Goal: Transaction & Acquisition: Purchase product/service

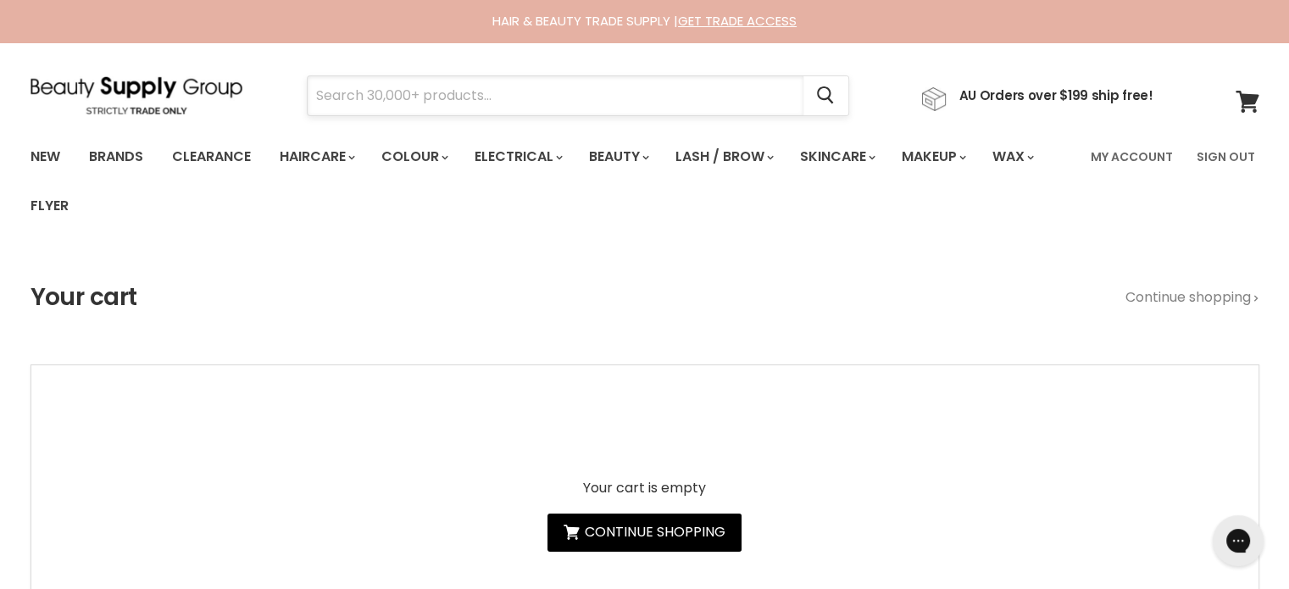
paste input "Jeval Curl Me Crazy Curl Enhancing Cream"
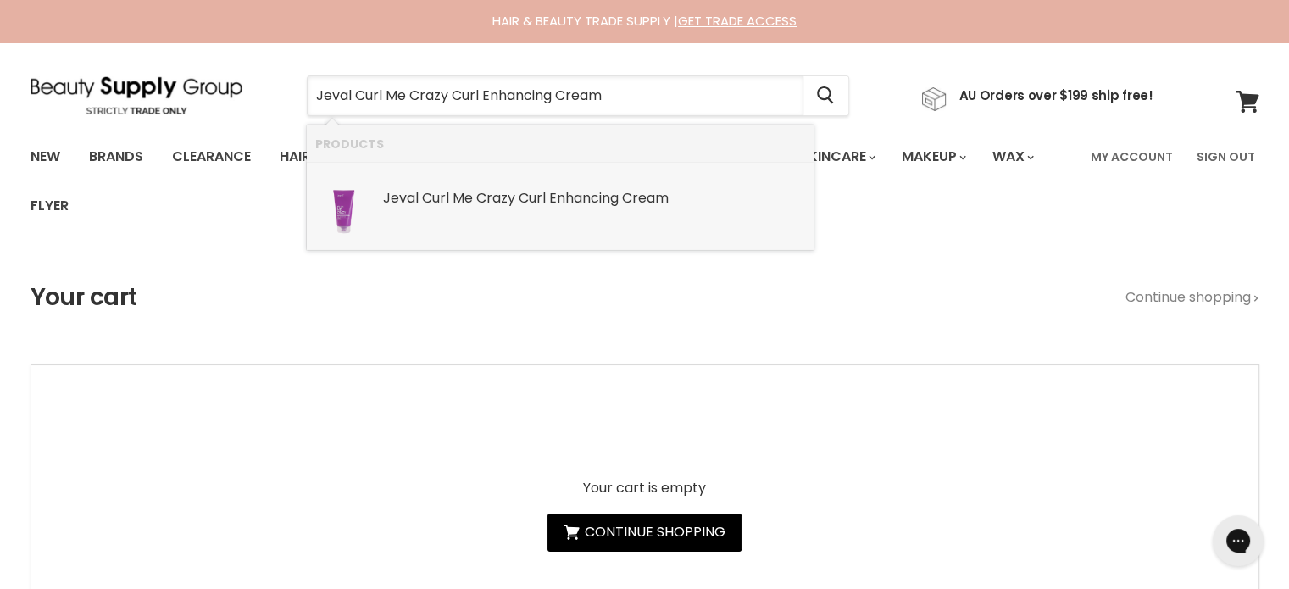
click at [502, 192] on b "Crazy" at bounding box center [495, 197] width 39 height 19
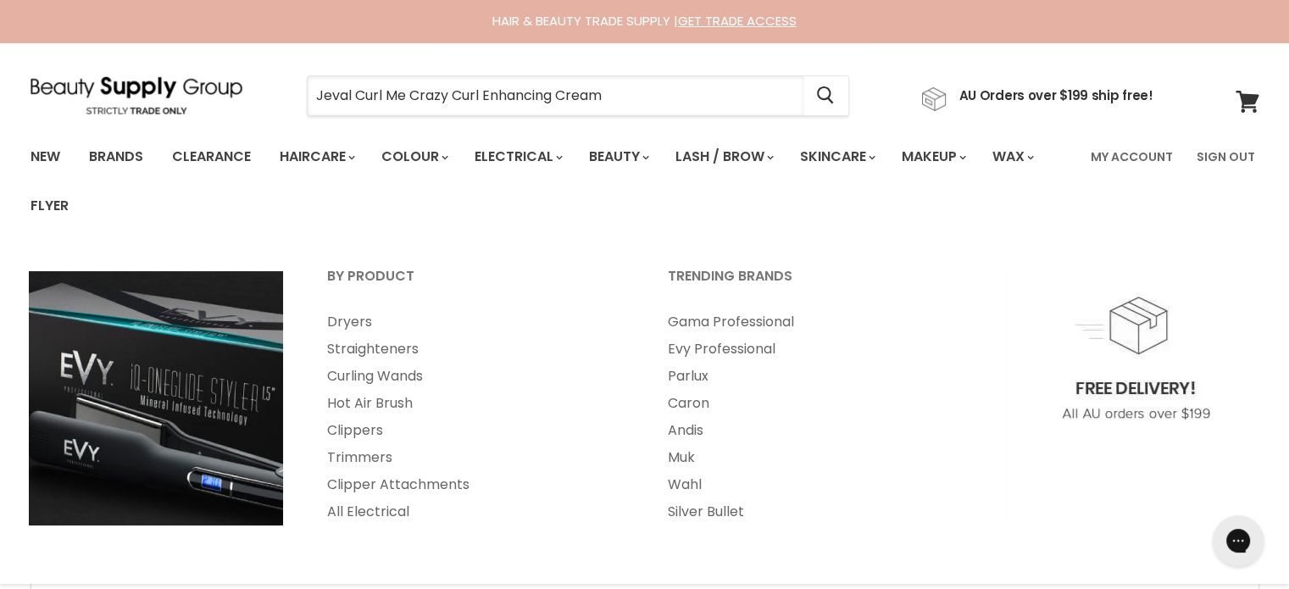
type input "Jeval Curl Me Crazy Curl Enhancing Cream"
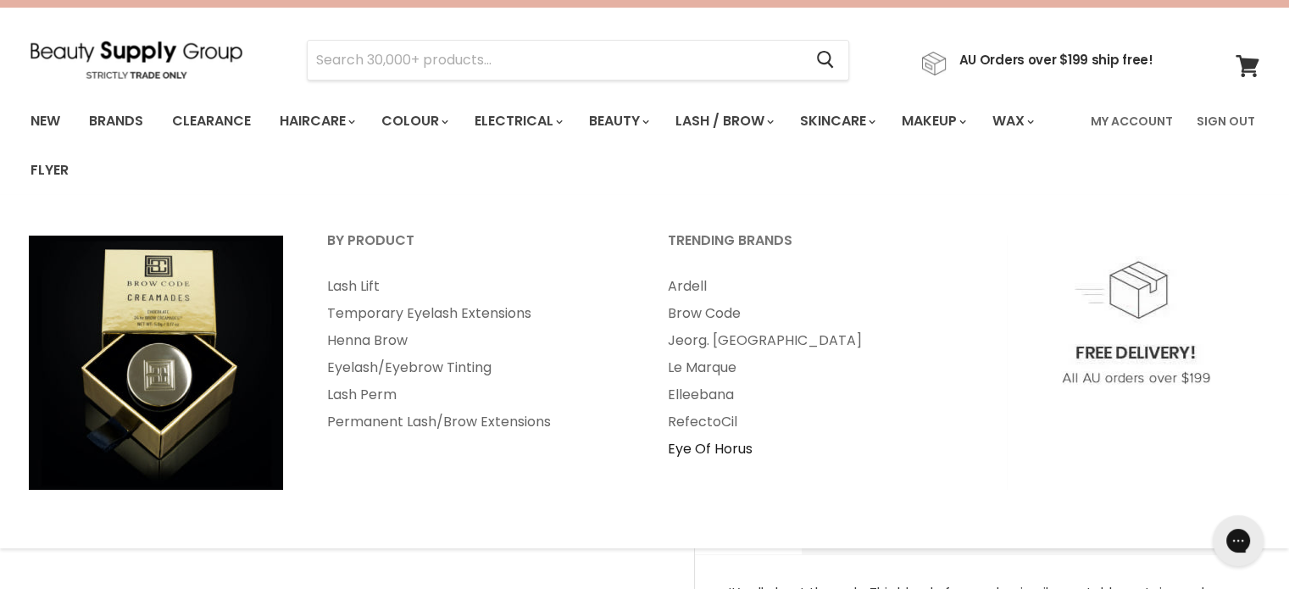
scroll to position [85, 0]
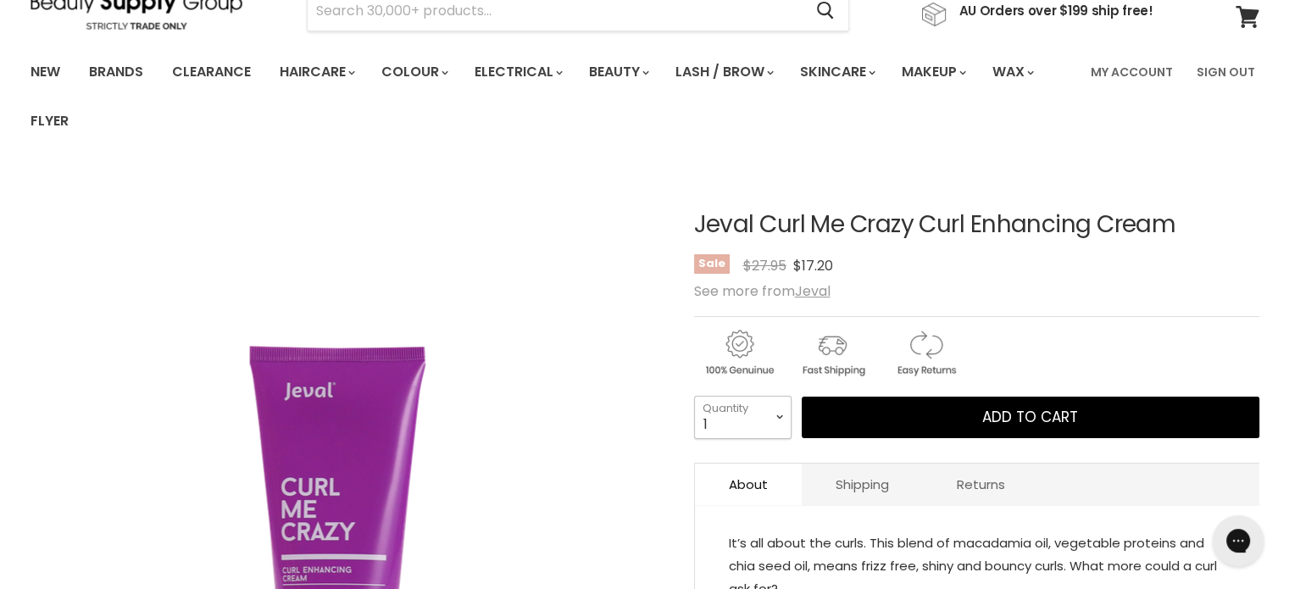
click at [781, 412] on select "1 2 3 4 5 6 7 8 9 10+" at bounding box center [742, 417] width 97 height 42
select select "4"
click at [694, 396] on select "1 2 3 4 5 6 7 8 9 10+" at bounding box center [742, 417] width 97 height 42
type input "4"
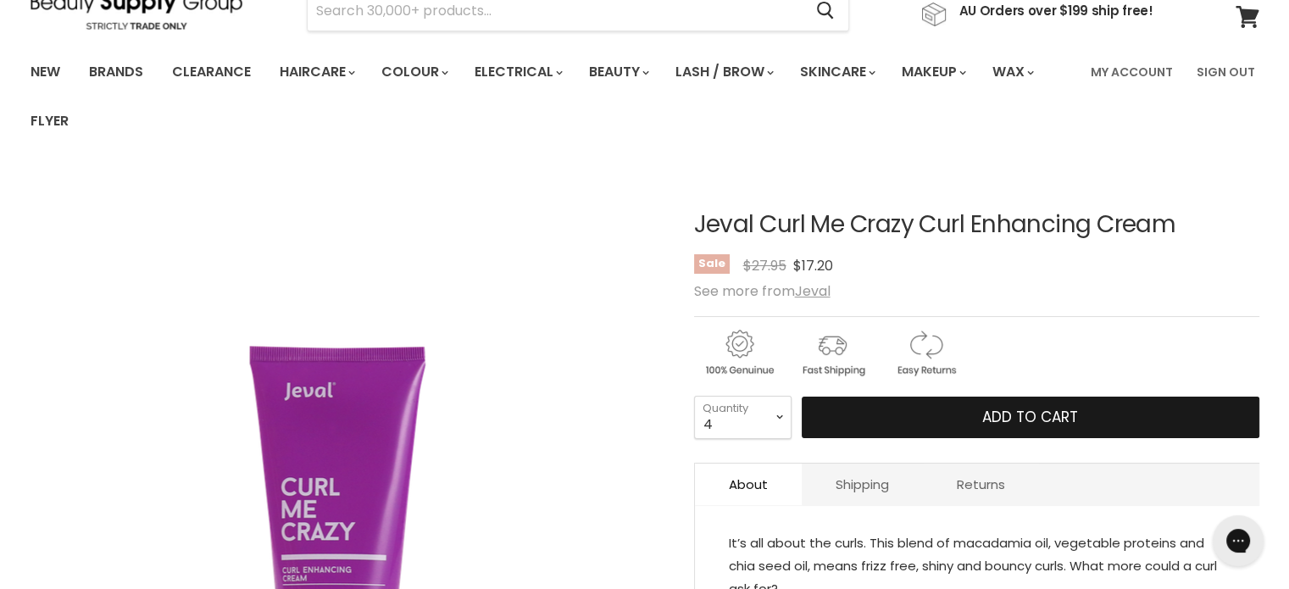
click at [1022, 413] on span "Add to cart" at bounding box center [1030, 417] width 96 height 20
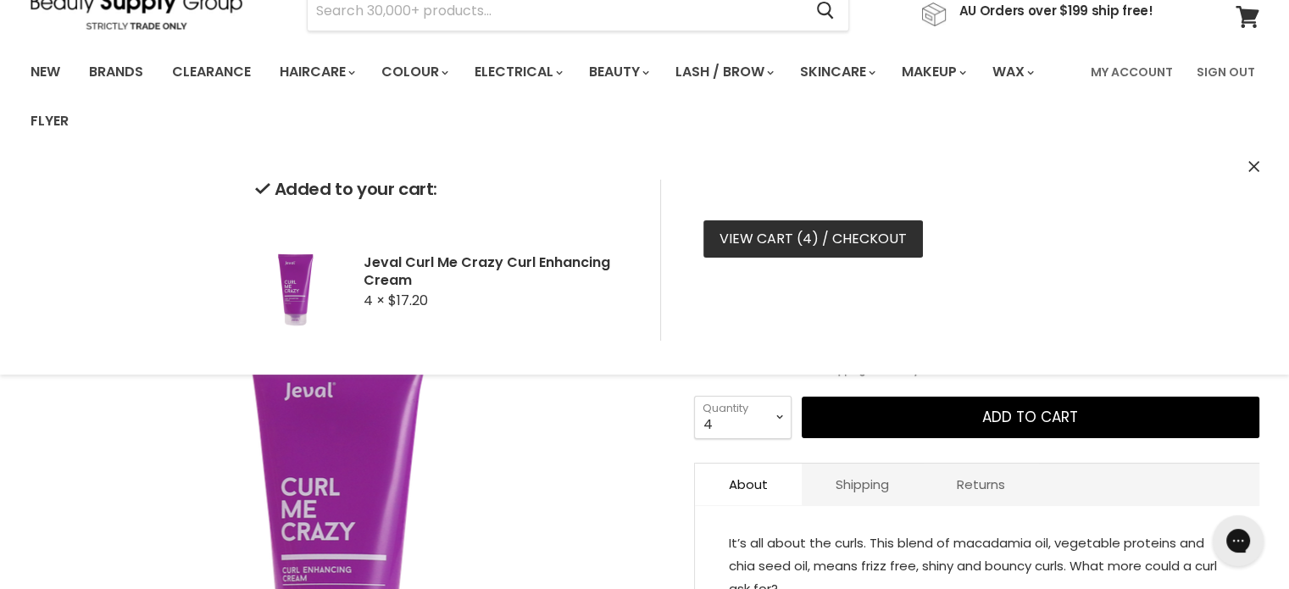
click at [831, 230] on link "View cart ( 4 ) / Checkout" at bounding box center [812, 238] width 219 height 37
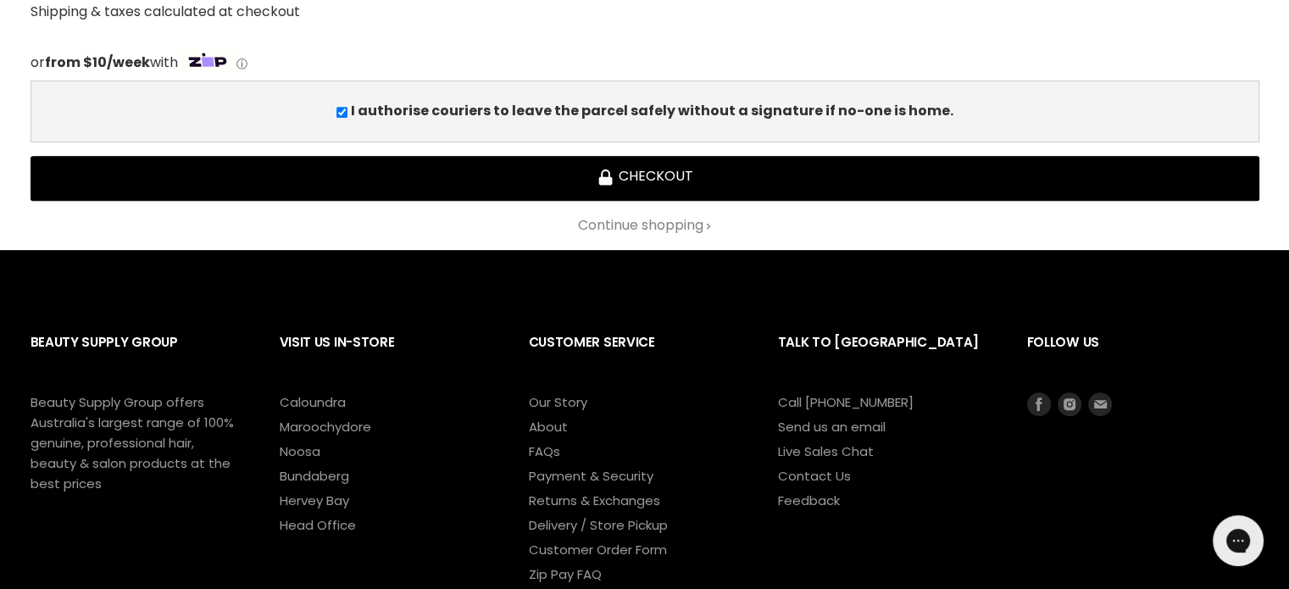
scroll to position [763, 0]
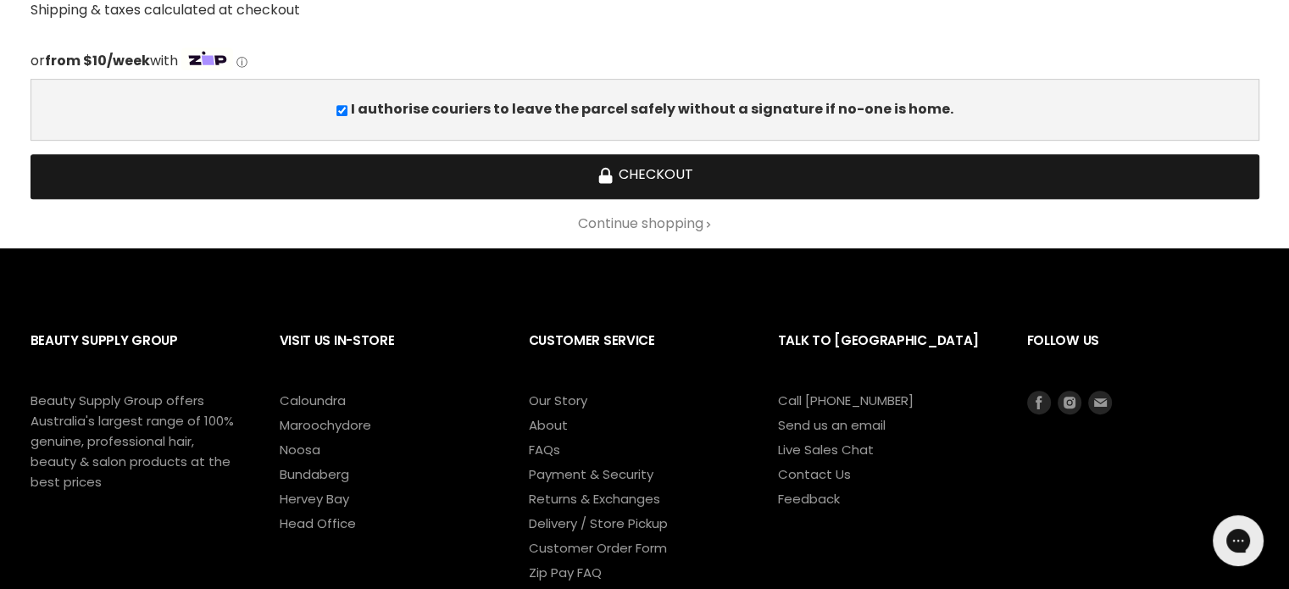
click at [663, 179] on button "Checkout" at bounding box center [645, 176] width 1228 height 45
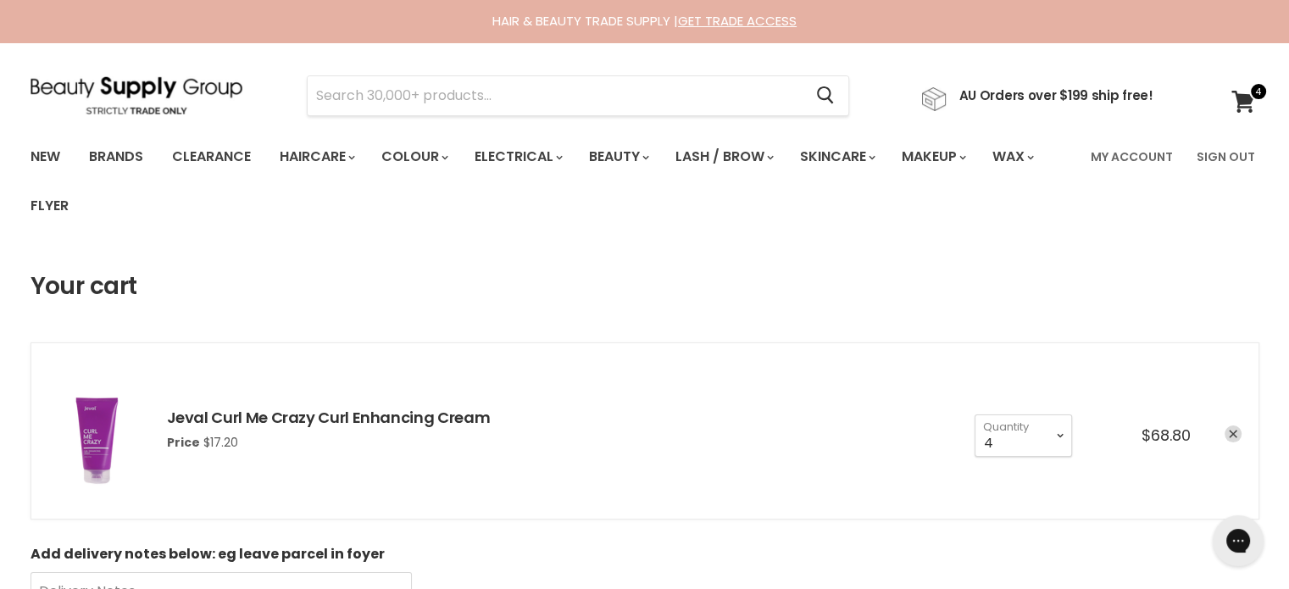
click at [1232, 435] on icon "remove Jeval Curl Me Crazy Curl Enhancing Cream" at bounding box center [1232, 434] width 8 height 8
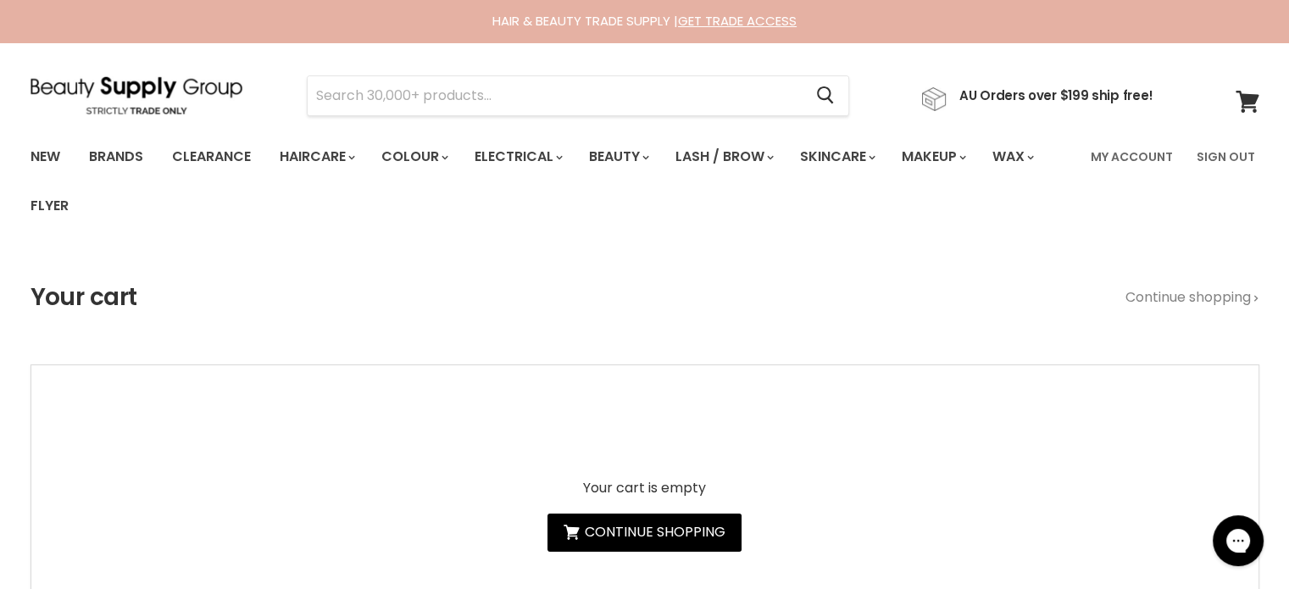
type input "Moroccanoil Light Treatment"
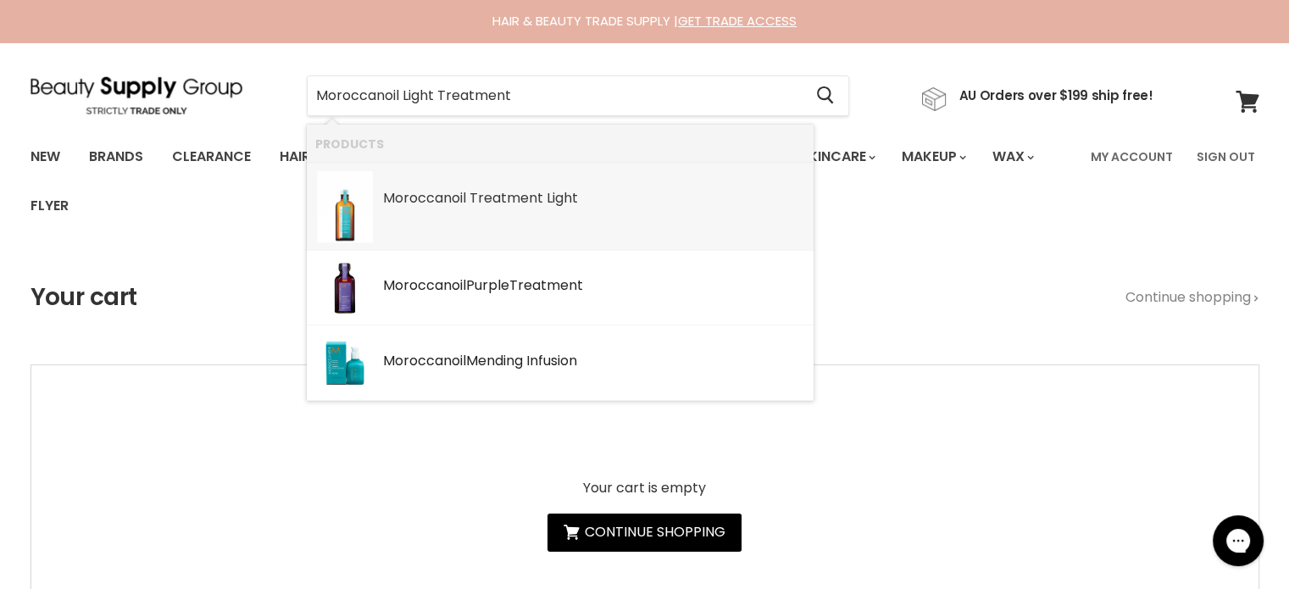
click at [498, 201] on b "Treatment" at bounding box center [506, 197] width 74 height 19
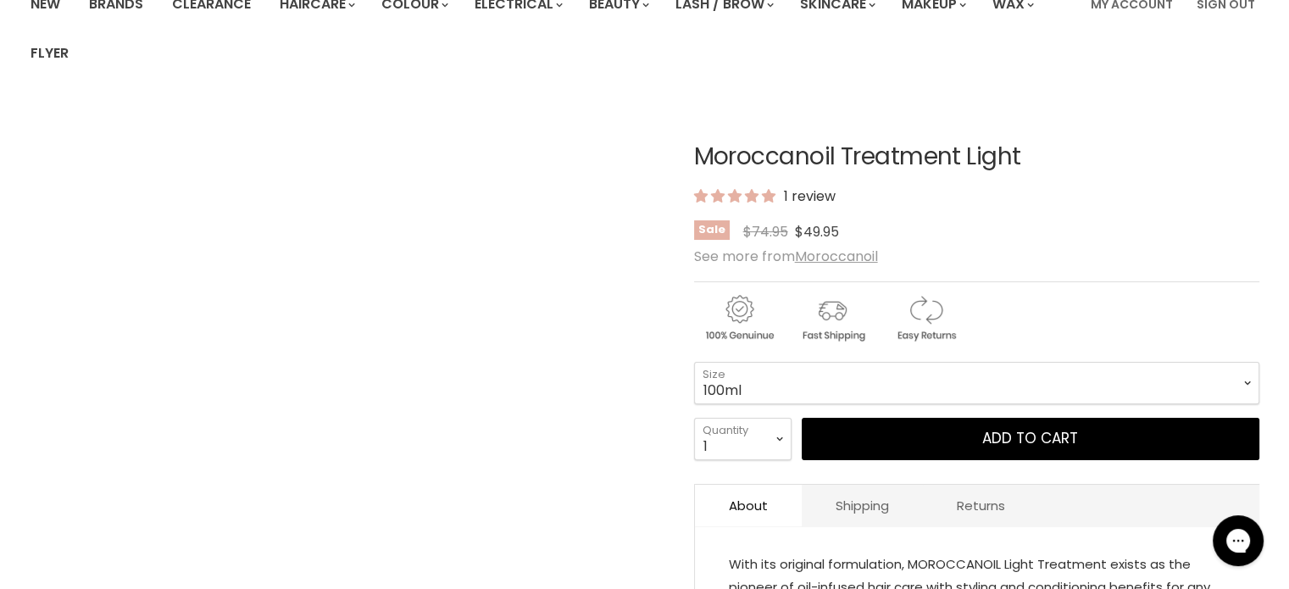
scroll to position [169, 0]
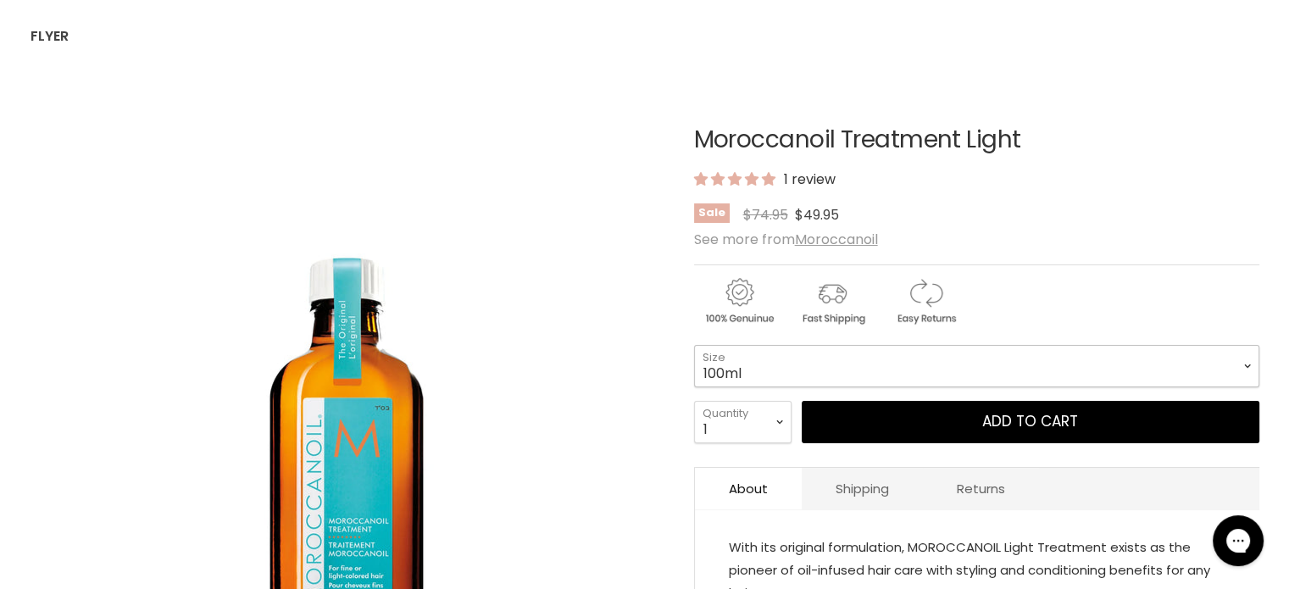
drag, startPoint x: 874, startPoint y: 362, endPoint x: 866, endPoint y: 374, distance: 15.3
click at [874, 362] on select "100ml 200ml 25ml" at bounding box center [976, 366] width 565 height 42
click at [694, 345] on select "100ml 200ml 25ml" at bounding box center [976, 366] width 565 height 42
select select "200ml"
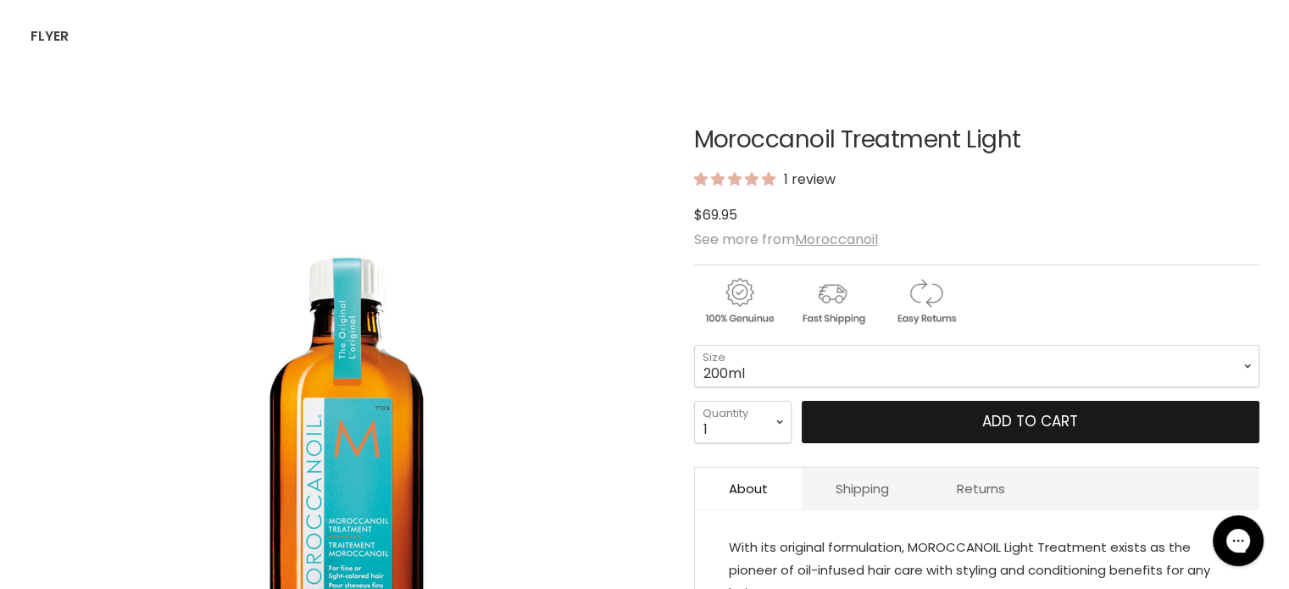
click at [979, 422] on button "Add to cart" at bounding box center [1030, 422] width 458 height 42
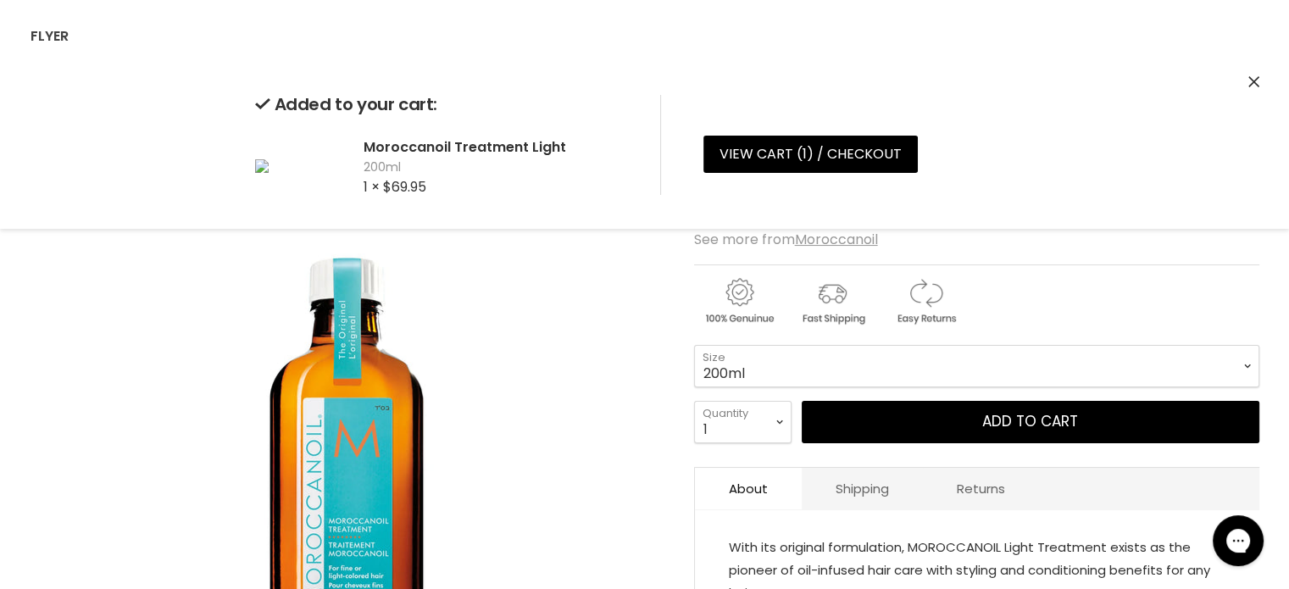
click at [1254, 84] on icon "Close" at bounding box center [1253, 81] width 11 height 11
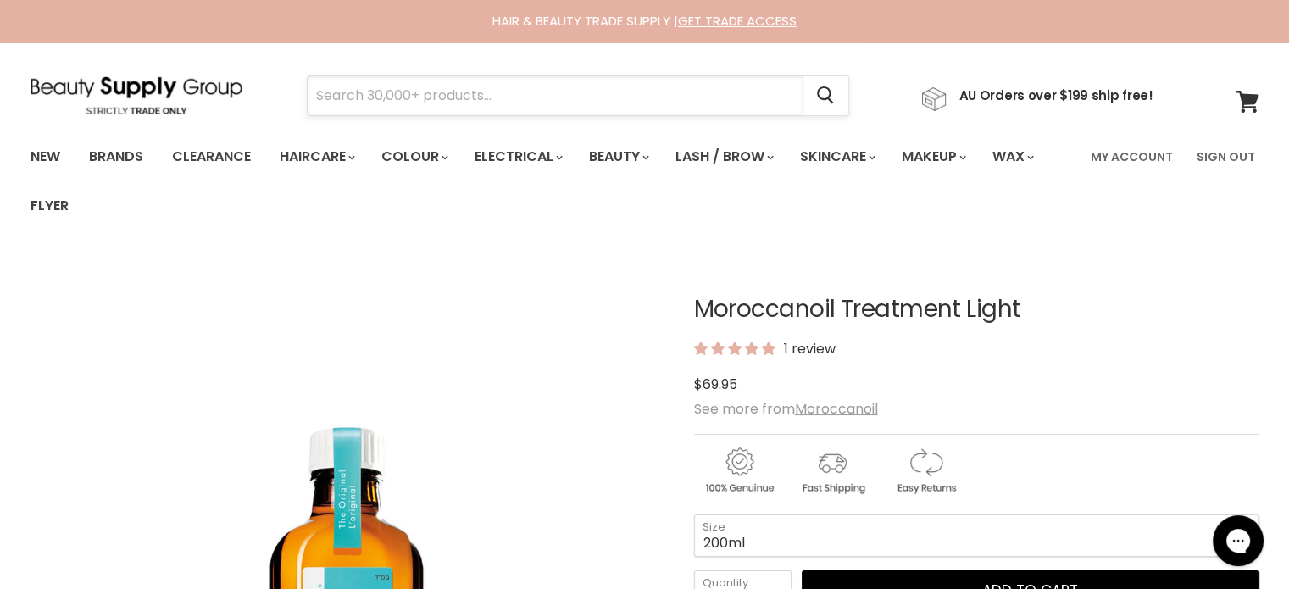
paste input "lfaparf Semi Di Lino Diamond"
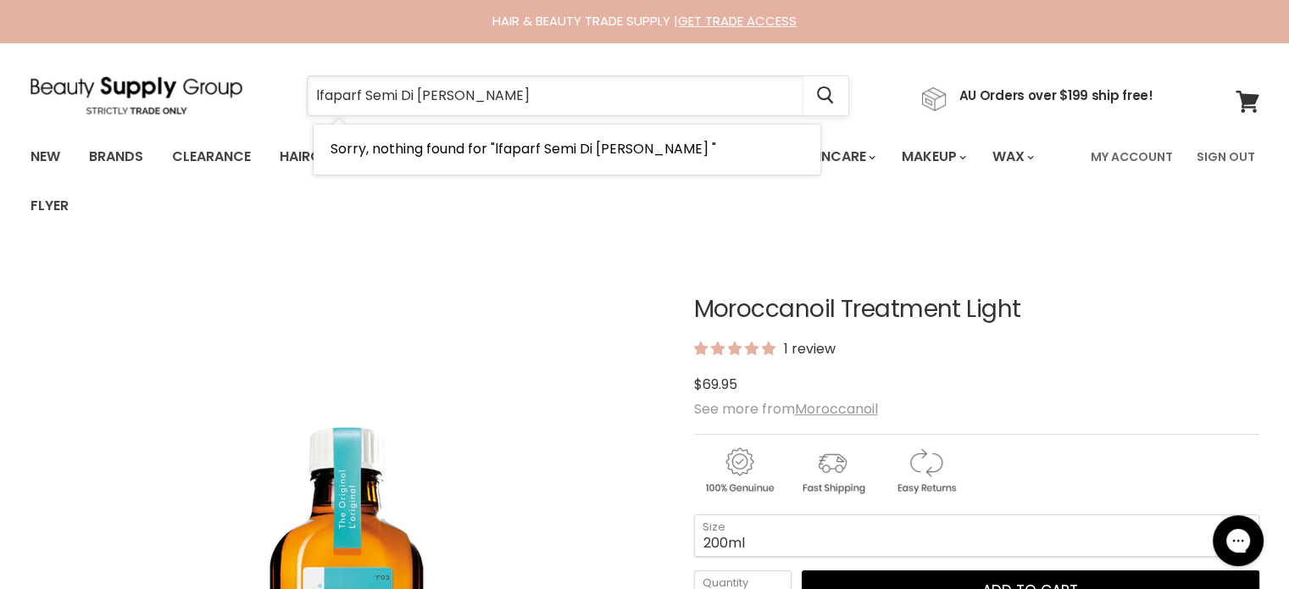
click at [330, 95] on input "lfaparf Semi Di Lino Diamond" at bounding box center [556, 95] width 496 height 39
type input "alfaparf Semi Di Lino Diamond"
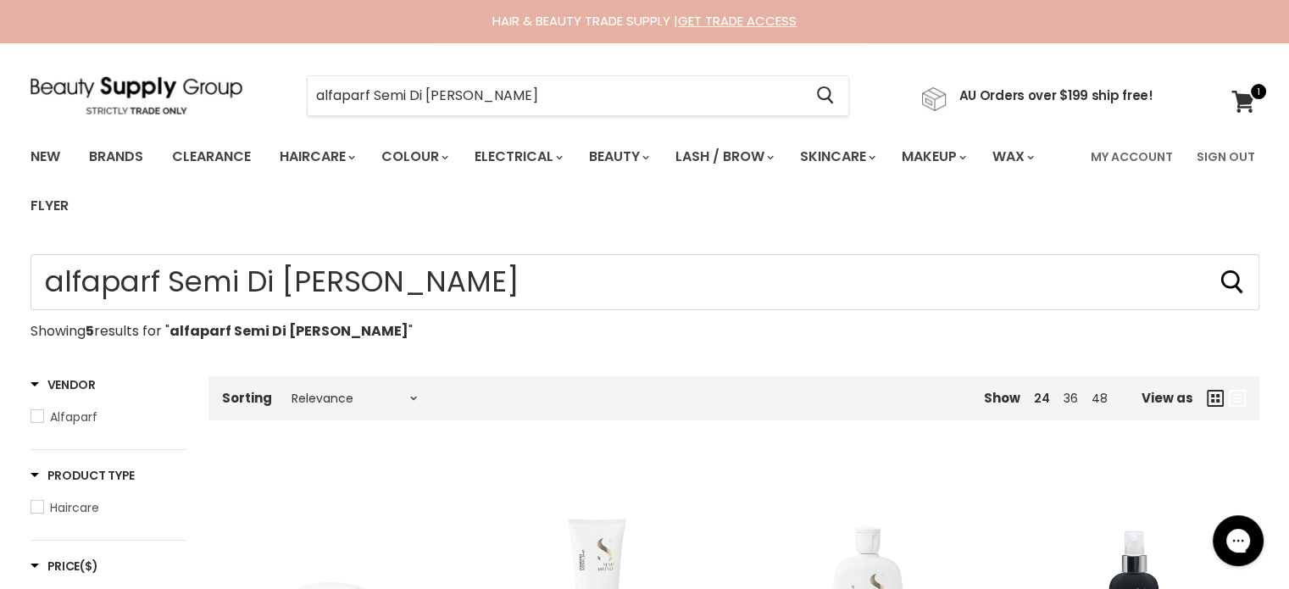
type input "alfaparf Semi Di [PERSON_NAME]"
type input "alfaparf Semi Di Lino Diamond"
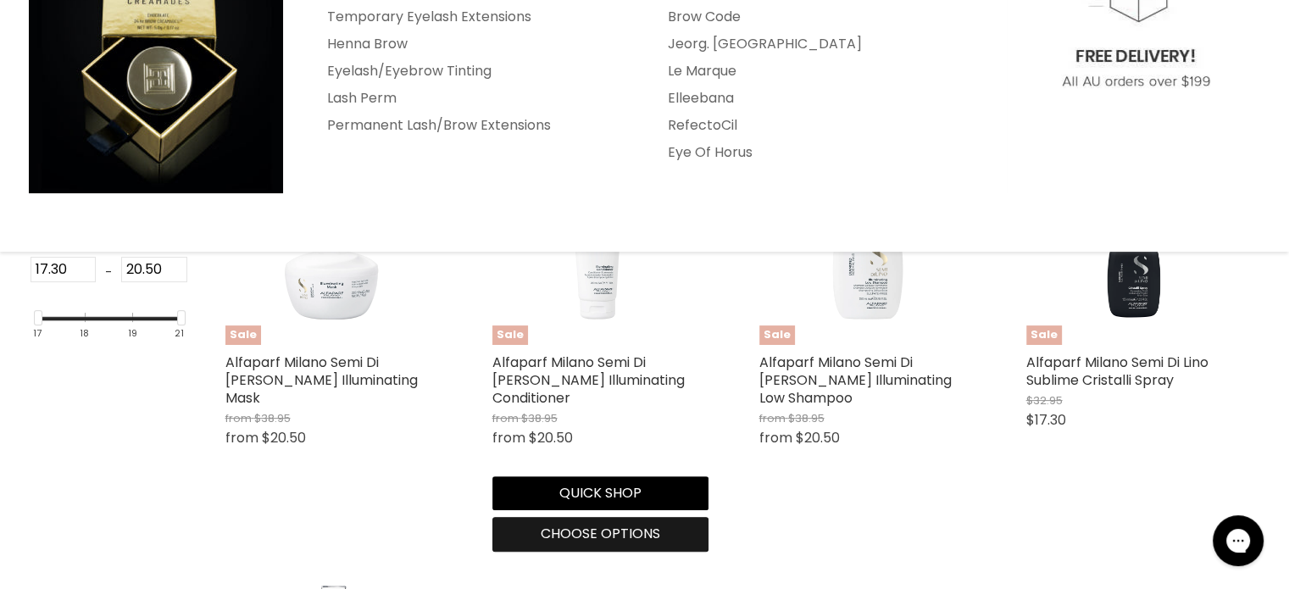
scroll to position [508, 0]
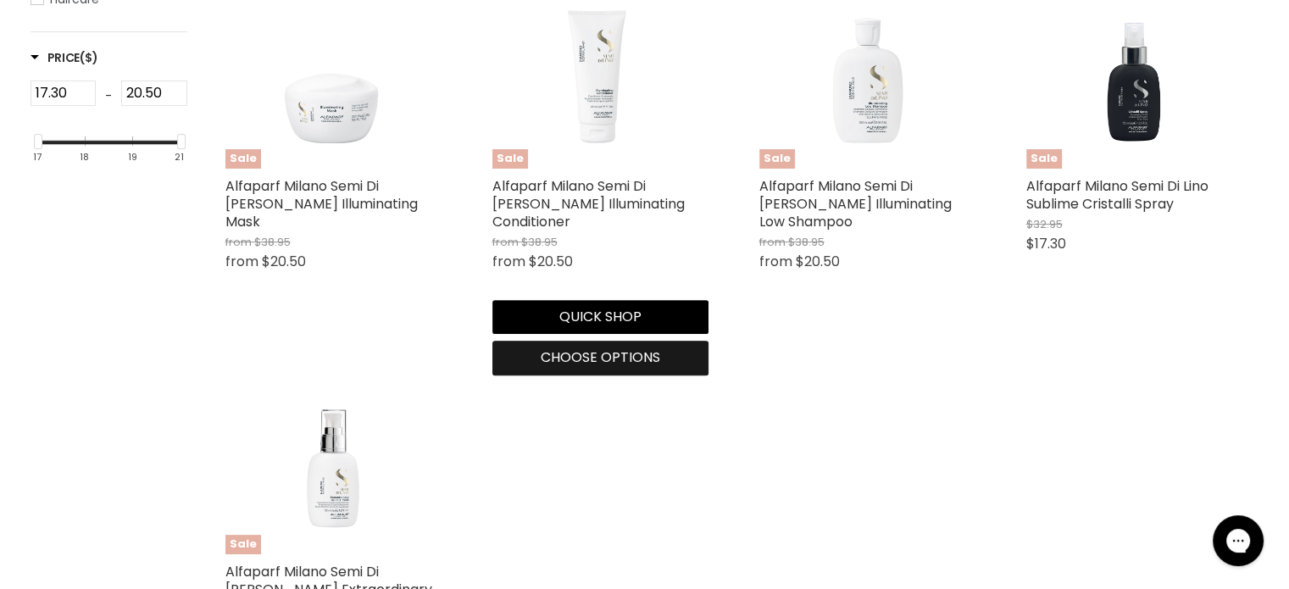
click at [588, 365] on span "Choose options" at bounding box center [600, 356] width 119 height 19
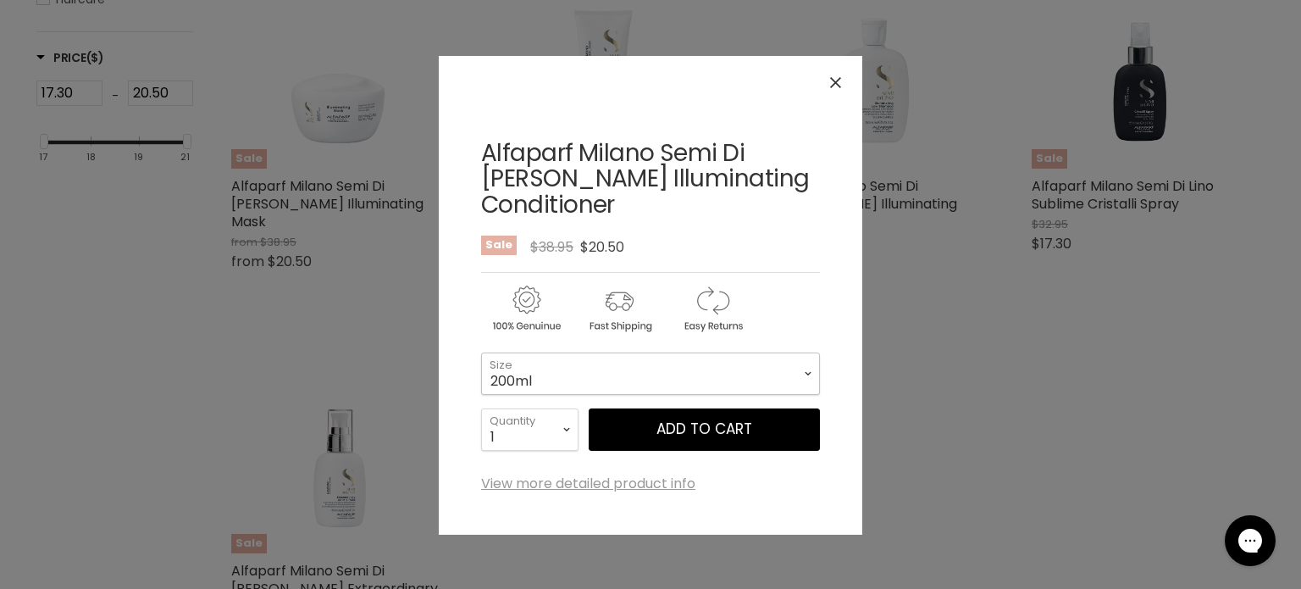
click at [599, 385] on select "200ml 1 Litre" at bounding box center [650, 373] width 339 height 42
click at [481, 352] on select "200ml 1 Litre" at bounding box center [650, 373] width 339 height 42
select select "1 Litre"
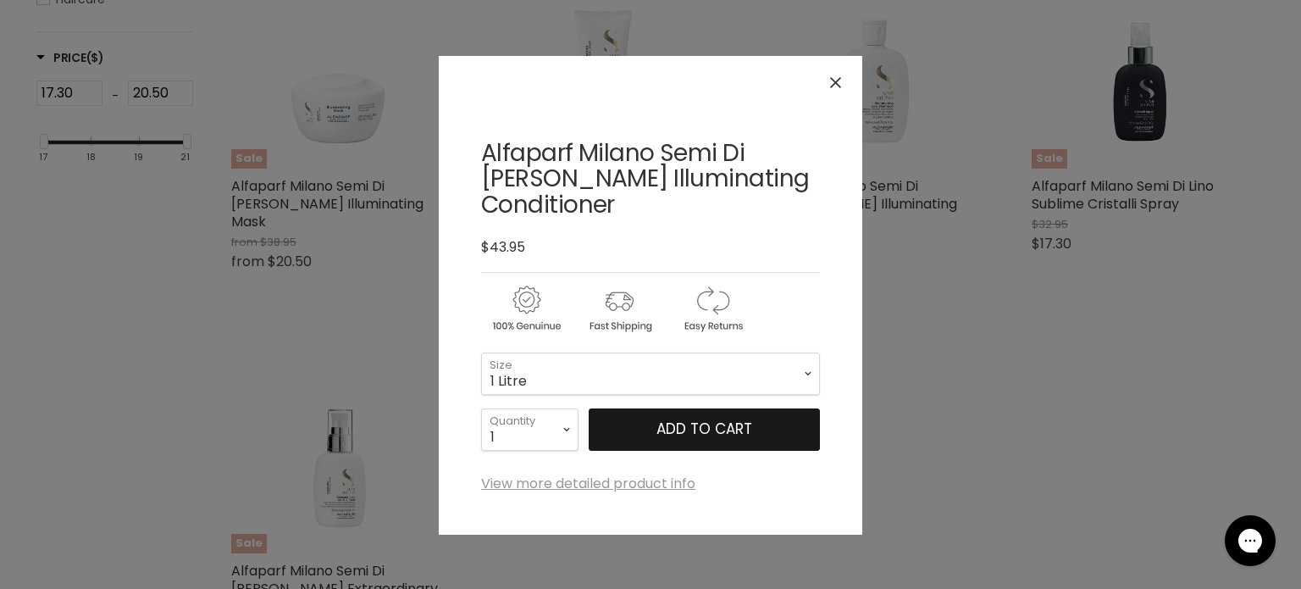
click at [702, 423] on button "Add to cart" at bounding box center [704, 429] width 231 height 42
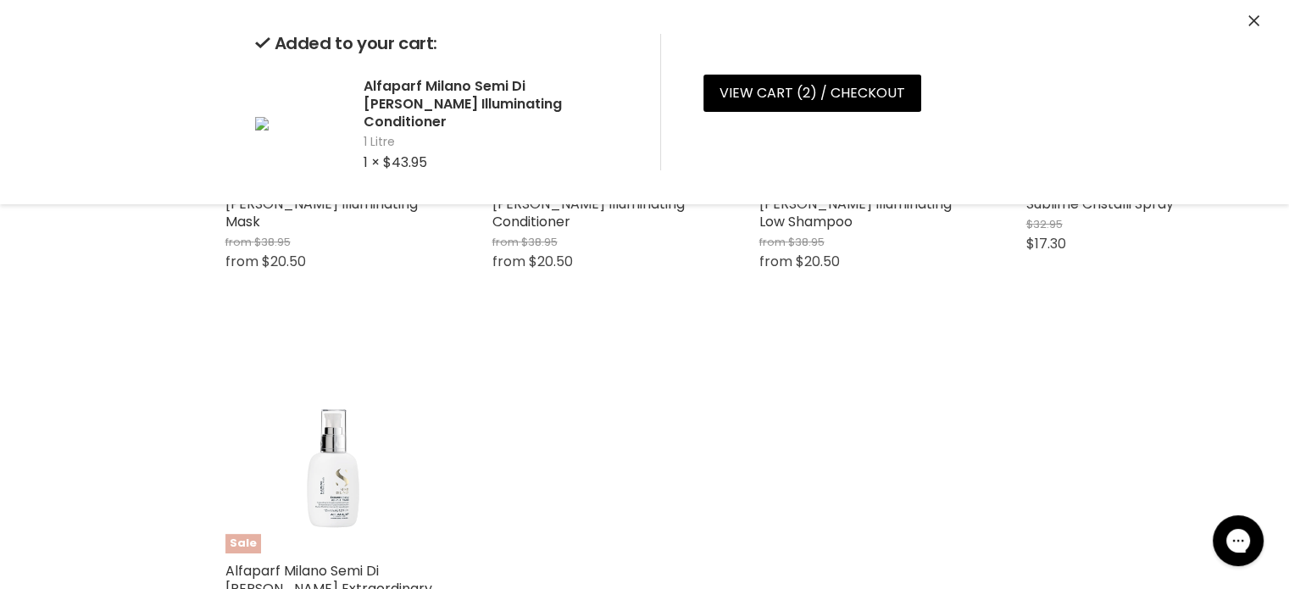
click at [1256, 19] on icon "Close" at bounding box center [1253, 20] width 11 height 11
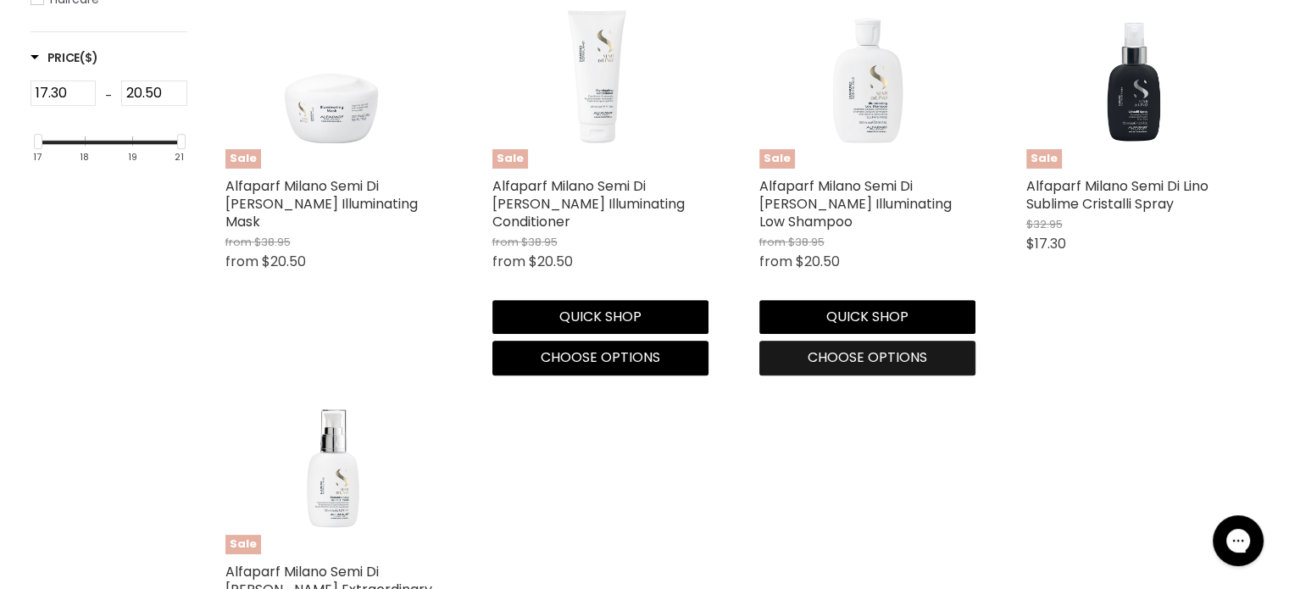
click at [869, 361] on span "Choose options" at bounding box center [866, 356] width 119 height 19
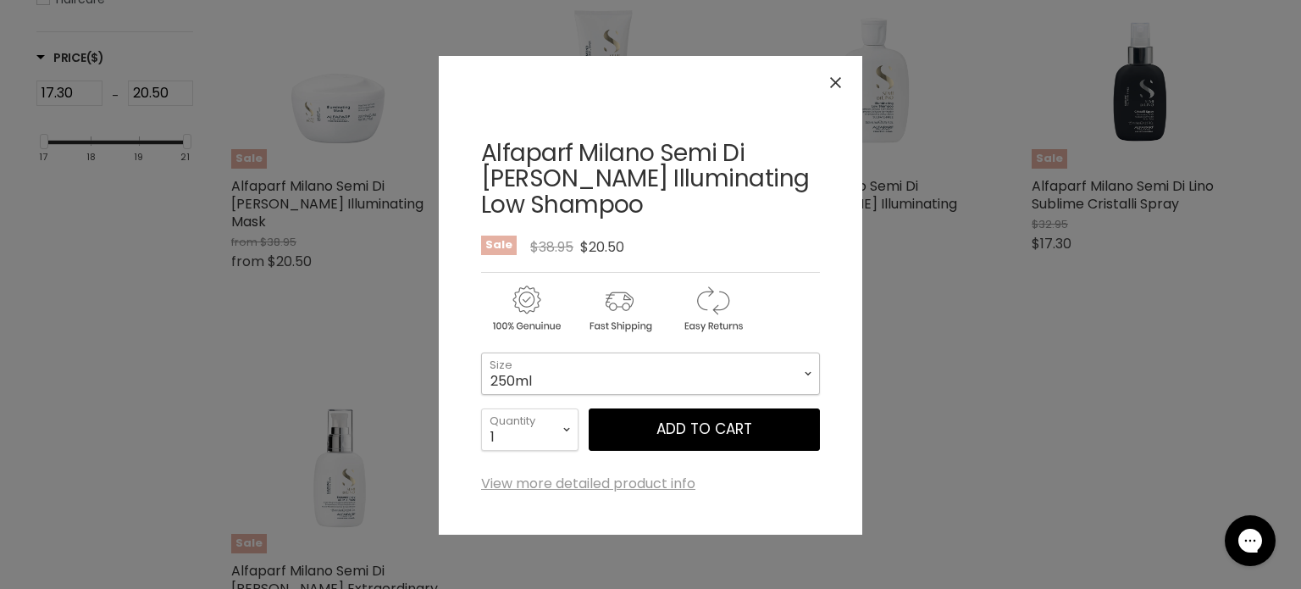
click at [662, 386] on select "250ml 1 Litre" at bounding box center [650, 373] width 339 height 42
click at [481, 352] on select "250ml 1 Litre" at bounding box center [650, 373] width 339 height 42
select select "1 Litre"
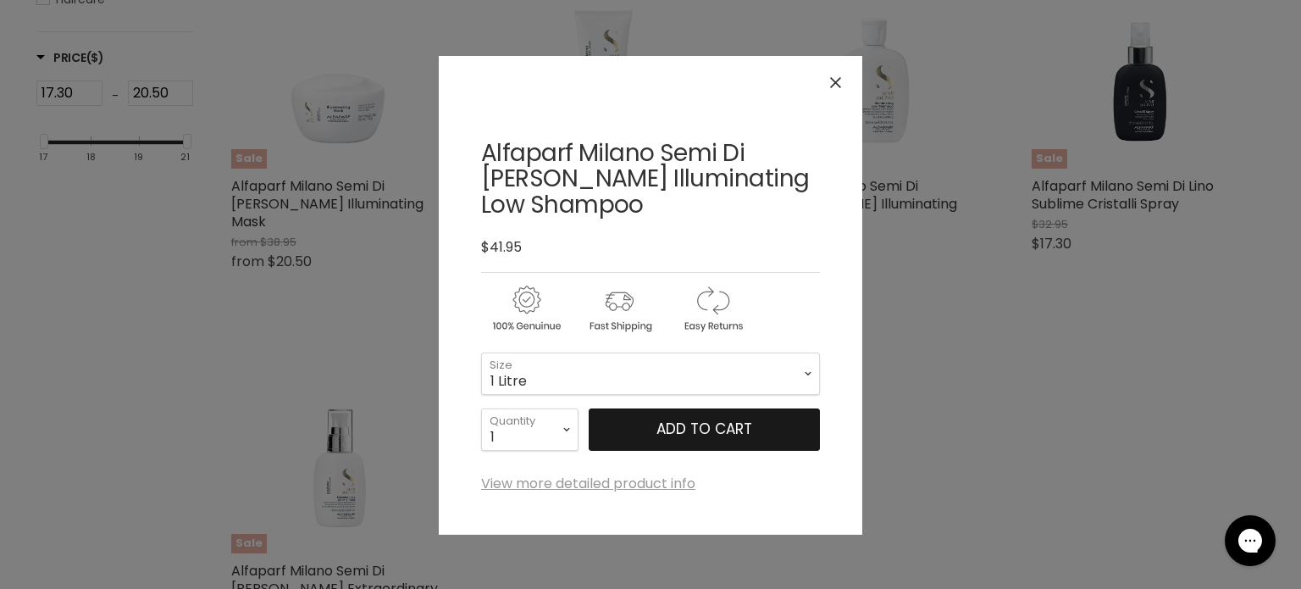
click at [728, 430] on button "Add to cart" at bounding box center [704, 429] width 231 height 42
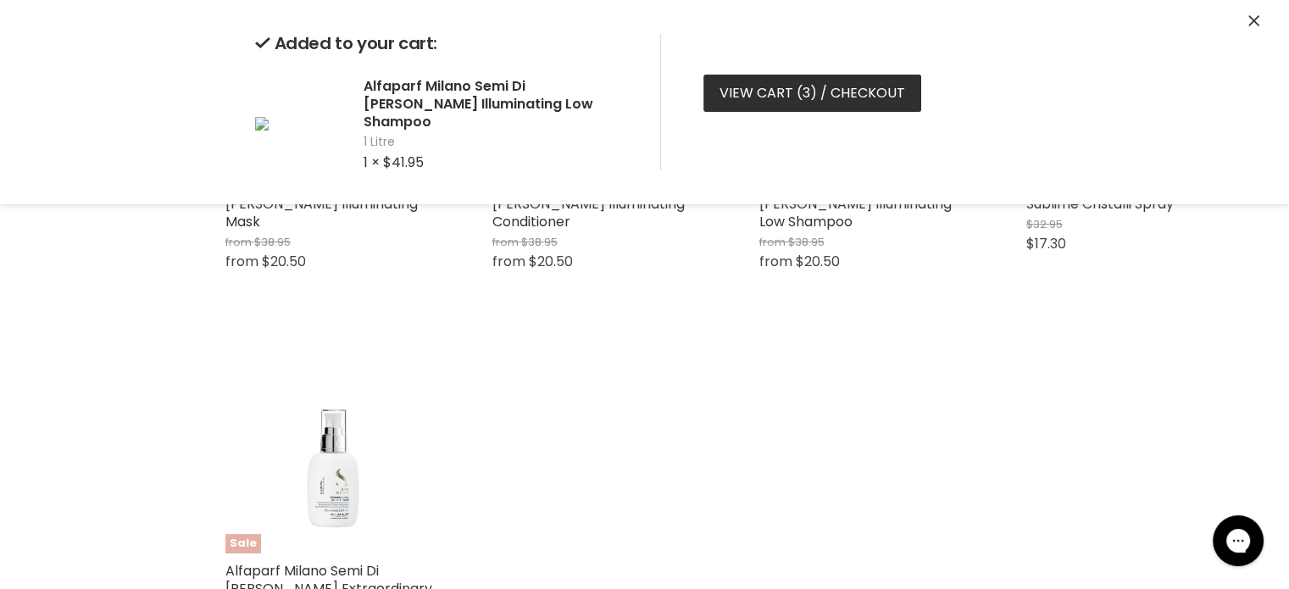
click at [806, 94] on span "3" at bounding box center [806, 92] width 8 height 19
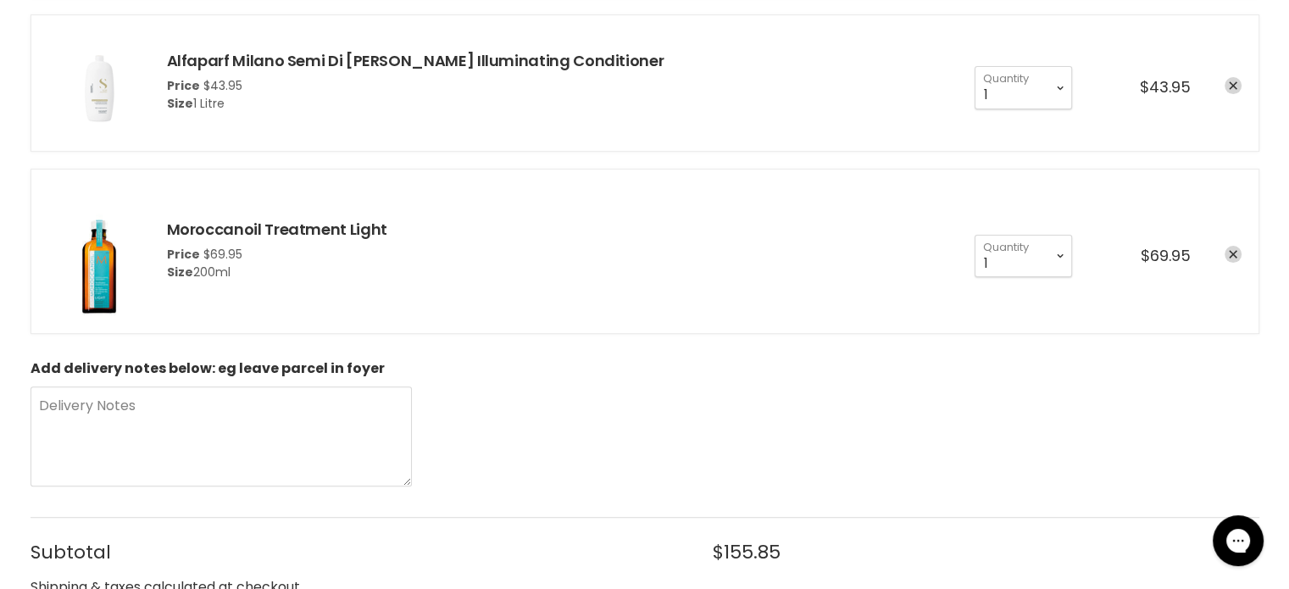
scroll to position [424, 0]
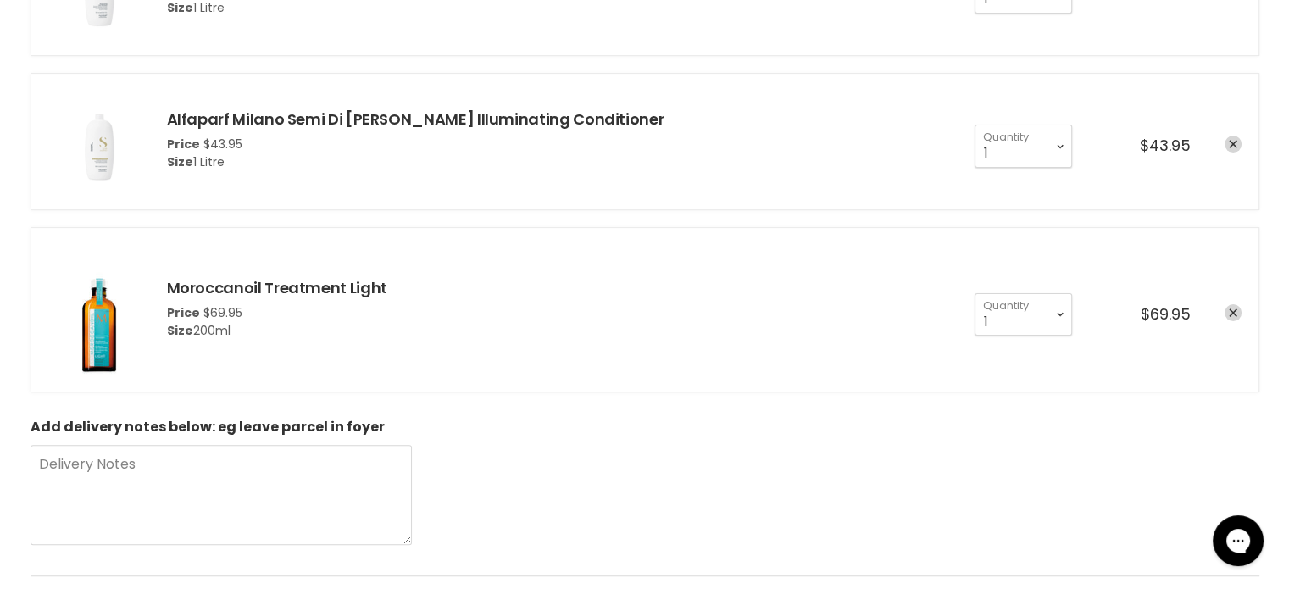
drag, startPoint x: 402, startPoint y: 280, endPoint x: 162, endPoint y: 273, distance: 239.9
click at [162, 273] on li "Moroccanoil Treatment Light Price $69.95 Size 200ml 1 2 3 4 5 6 7 8" at bounding box center [645, 309] width 1228 height 165
copy link "Moroccanoil Treatment Light"
click at [1231, 147] on icon "remove Alfaparf Milano Semi Di Lino Diamond Illuminating Conditioner" at bounding box center [1232, 144] width 8 height 8
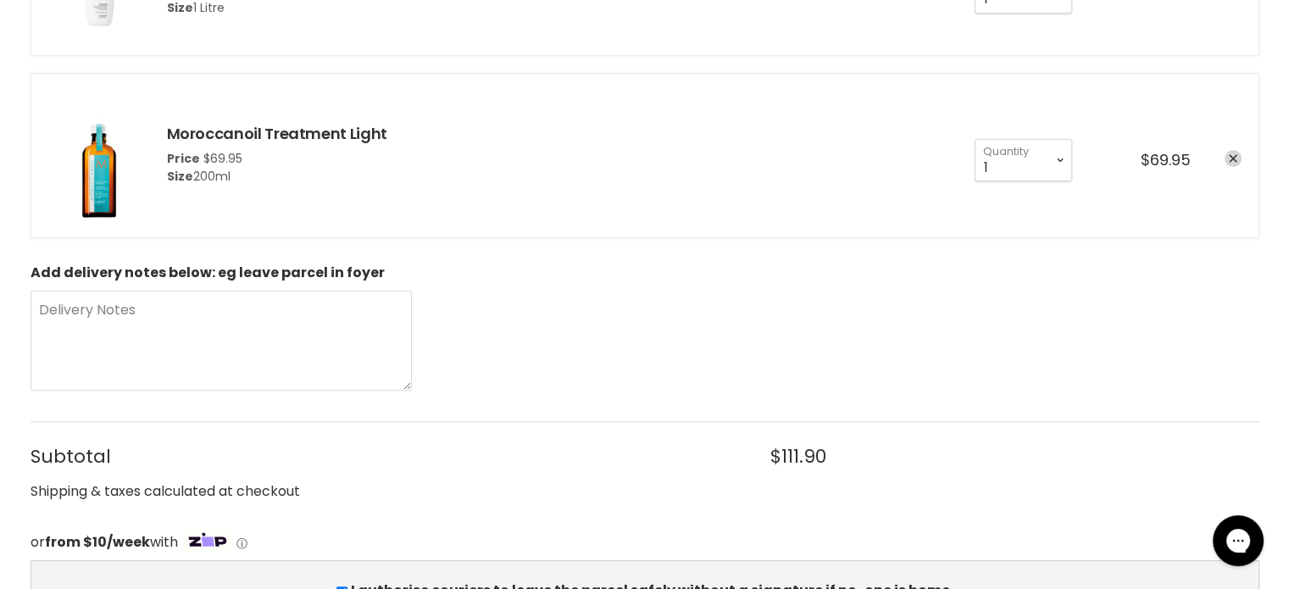
click at [1231, 147] on div "1 2 3 4 5 6 7 8 9 10+ Quantity 1 Quantity $69.95" at bounding box center [1099, 155] width 284 height 53
click at [1234, 162] on icon "remove Moroccanoil Treatment Light" at bounding box center [1232, 158] width 8 height 8
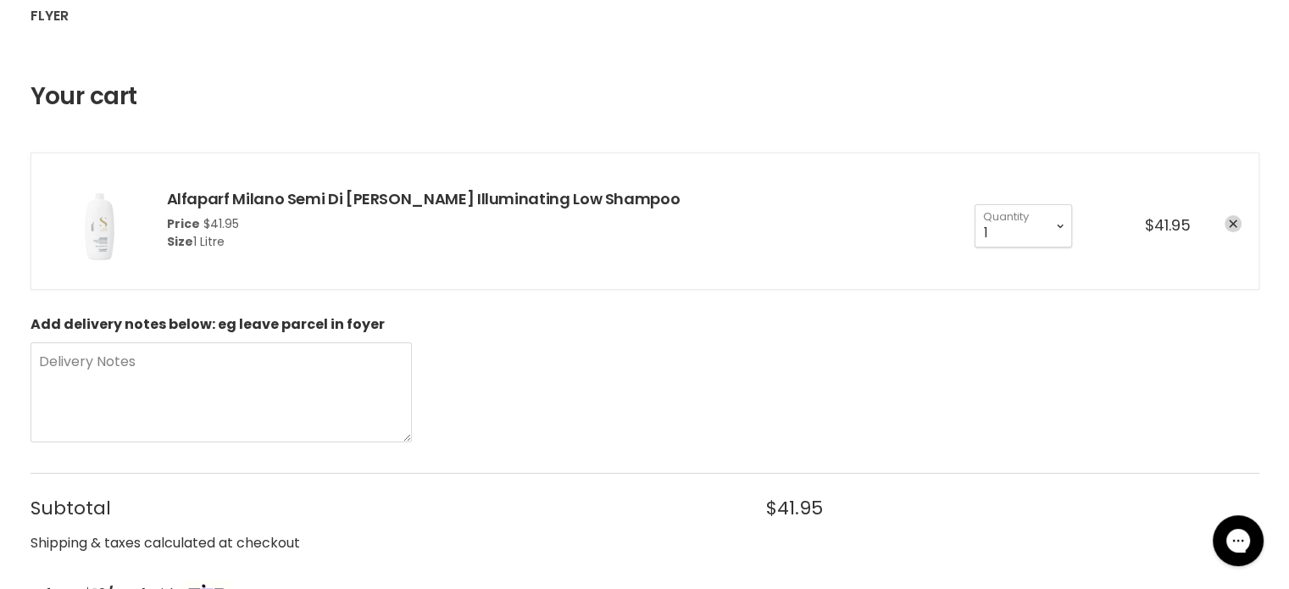
scroll to position [169, 0]
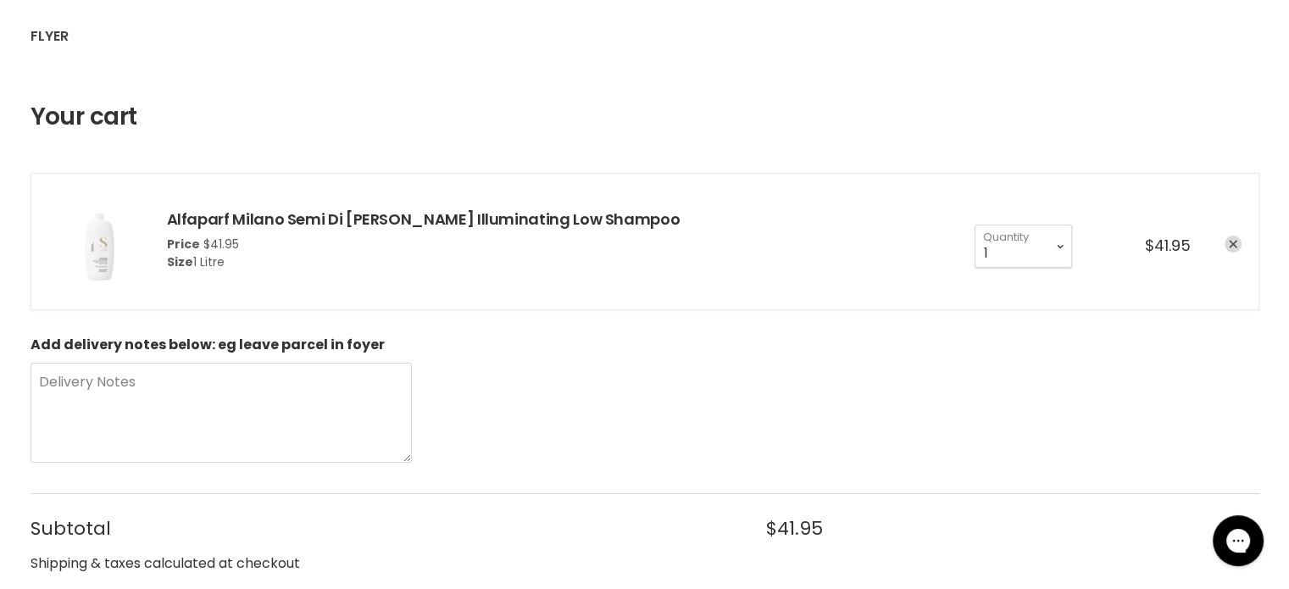
click at [1238, 238] on link "remove Alfaparf Milano Semi Di Lino Diamond Illuminating Low Shampoo" at bounding box center [1232, 244] width 17 height 17
click at [1229, 247] on icon "remove Alfaparf Milano Semi Di Lino Diamond Illuminating Low Shampoo" at bounding box center [1232, 245] width 8 height 8
